Goal: Task Accomplishment & Management: Manage account settings

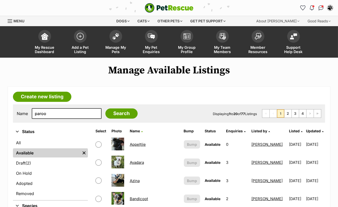
type input "paroo"
click at [105, 108] on input "Search" at bounding box center [121, 113] width 32 height 10
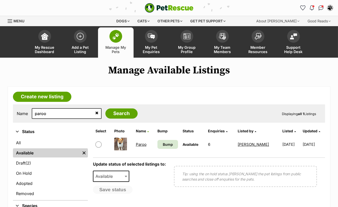
click at [99, 145] on input "checkbox" at bounding box center [98, 144] width 6 height 6
checkbox input "true"
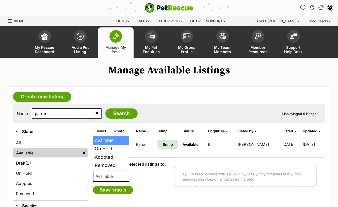
click at [104, 171] on span "Available" at bounding box center [111, 175] width 37 height 11
select select "on_hold"
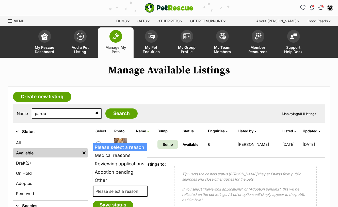
click at [110, 189] on span "Please select a reason" at bounding box center [118, 190] width 50 height 7
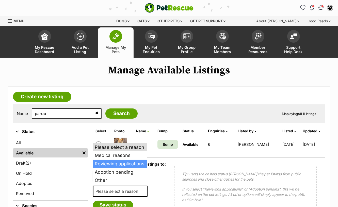
select select "reviewing_applications"
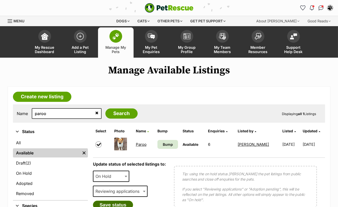
click at [110, 200] on button "Save status" at bounding box center [113, 204] width 40 height 9
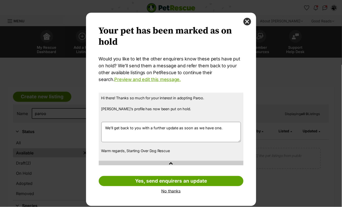
click at [173, 190] on link "No thanks" at bounding box center [171, 190] width 145 height 5
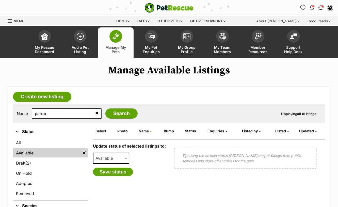
click at [24, 147] on ul "All Available Remove filter Draft (2) Items On Hold Adopted Removed" at bounding box center [50, 168] width 75 height 63
click at [25, 144] on link "All" at bounding box center [50, 142] width 75 height 9
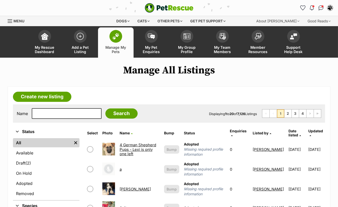
click at [46, 112] on input "text" at bounding box center [67, 113] width 70 height 11
type input "caramia"
click at [105, 108] on input "Search" at bounding box center [121, 113] width 32 height 10
